Goal: Task Accomplishment & Management: Manage account settings

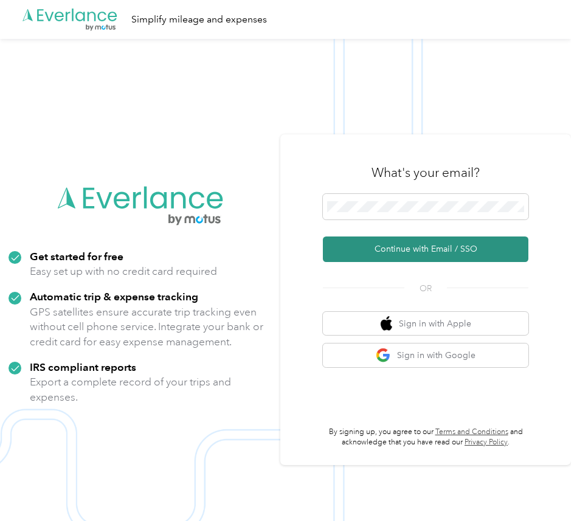
click at [405, 253] on button "Continue with Email / SSO" at bounding box center [425, 249] width 205 height 26
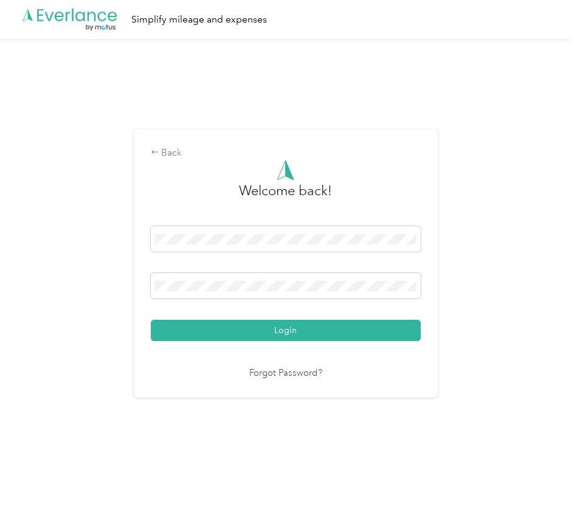
click at [151, 320] on button "Login" at bounding box center [286, 330] width 270 height 21
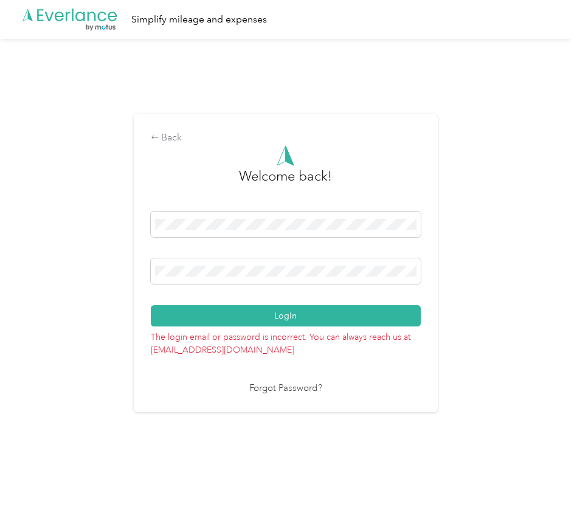
click at [151, 305] on button "Login" at bounding box center [286, 315] width 270 height 21
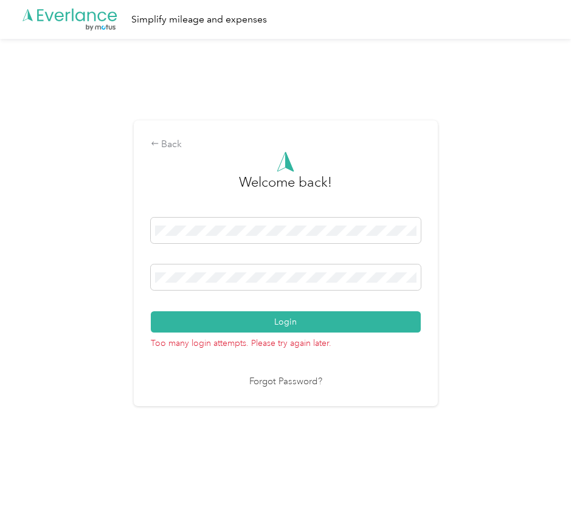
click at [151, 311] on button "Login" at bounding box center [286, 321] width 270 height 21
click at [295, 223] on span at bounding box center [286, 231] width 270 height 26
click at [151, 311] on button "Login" at bounding box center [286, 321] width 270 height 21
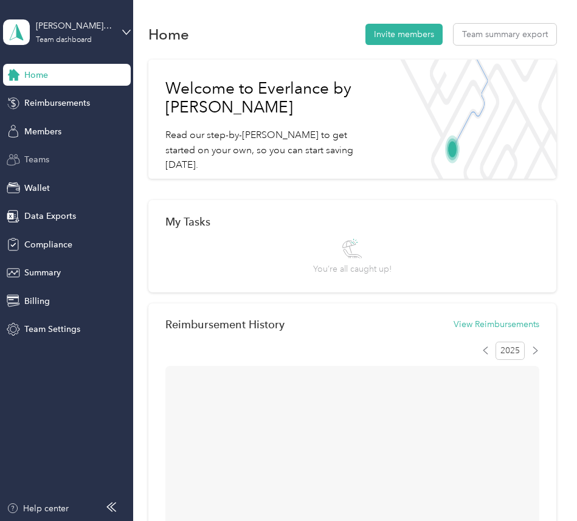
click at [48, 159] on span "Teams" at bounding box center [36, 159] width 25 height 13
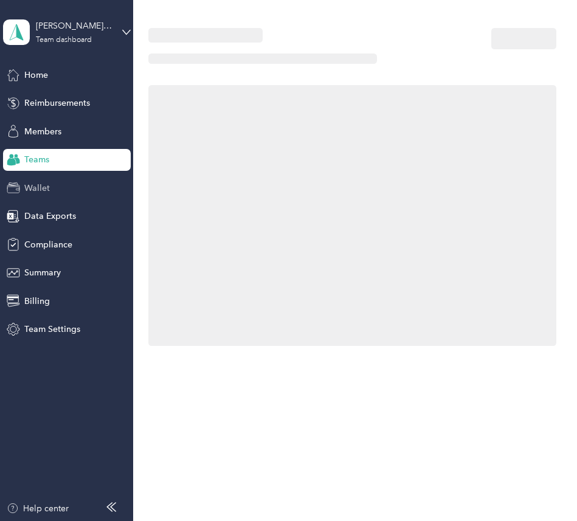
click at [49, 180] on div "Wallet" at bounding box center [67, 188] width 128 height 22
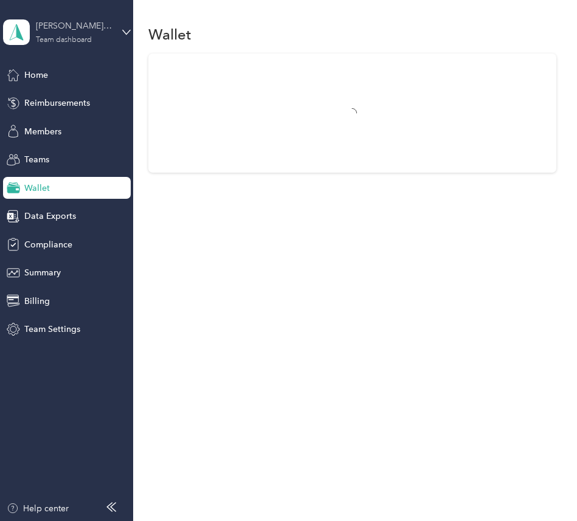
click at [82, 29] on div "[PERSON_NAME] Company Test" at bounding box center [74, 25] width 76 height 13
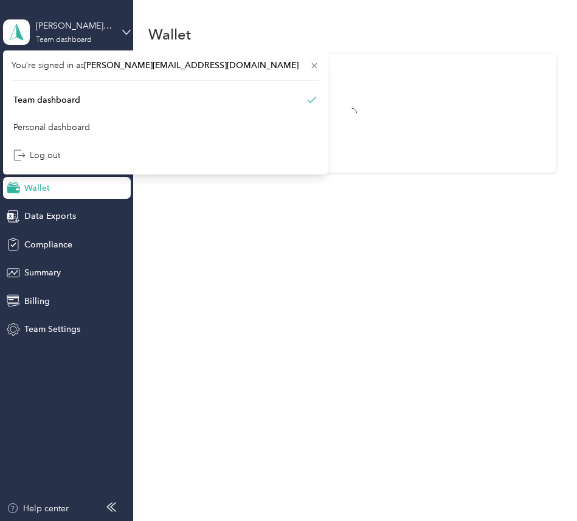
click at [196, 26] on div "Wallet" at bounding box center [352, 34] width 408 height 26
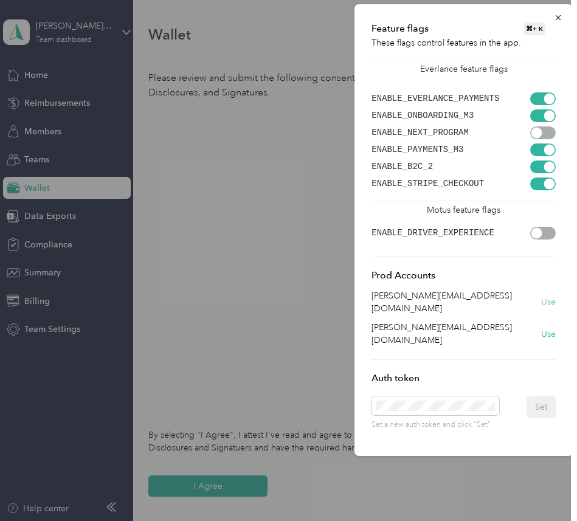
click at [543, 295] on button "Use" at bounding box center [548, 301] width 15 height 13
click at [555, 17] on icon "button" at bounding box center [557, 17] width 9 height 9
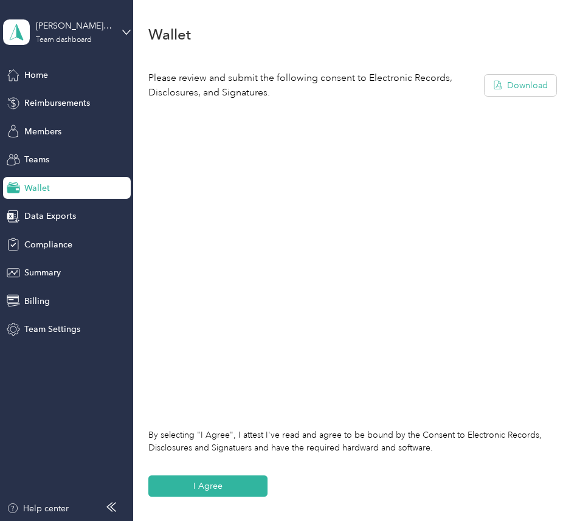
click at [78, 26] on div "[PERSON_NAME] Company Test" at bounding box center [74, 25] width 76 height 13
click at [94, 148] on div "Log out" at bounding box center [165, 155] width 307 height 21
